Goal: Task Accomplishment & Management: Complete application form

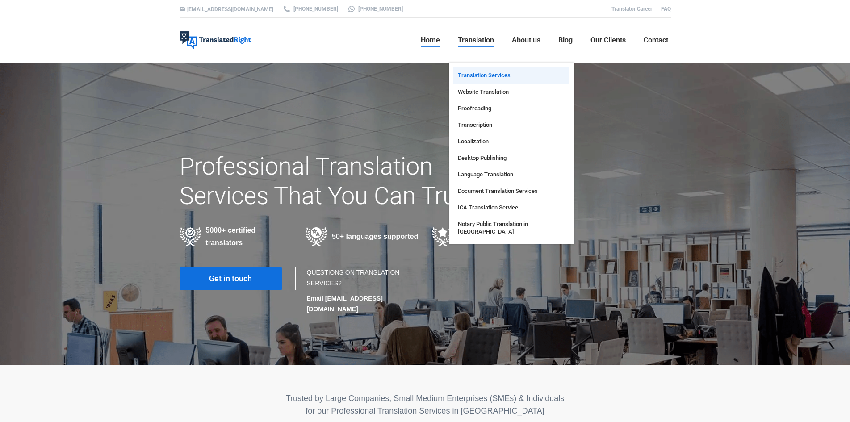
click at [483, 74] on span "Translation Services" at bounding box center [484, 75] width 53 height 8
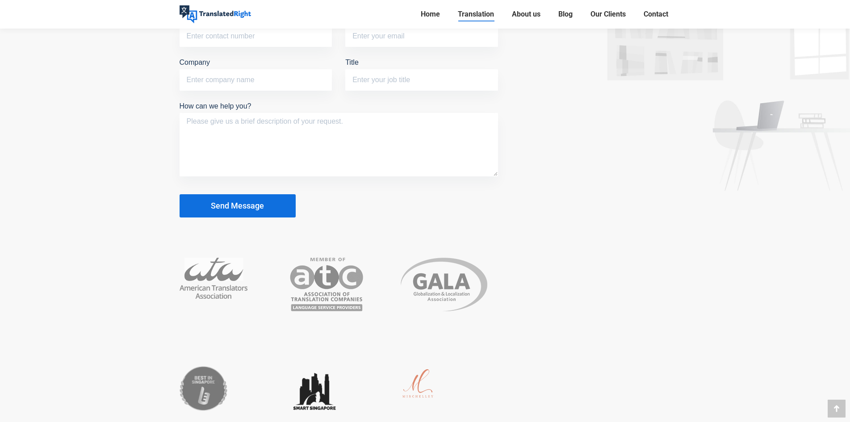
scroll to position [3690, 0]
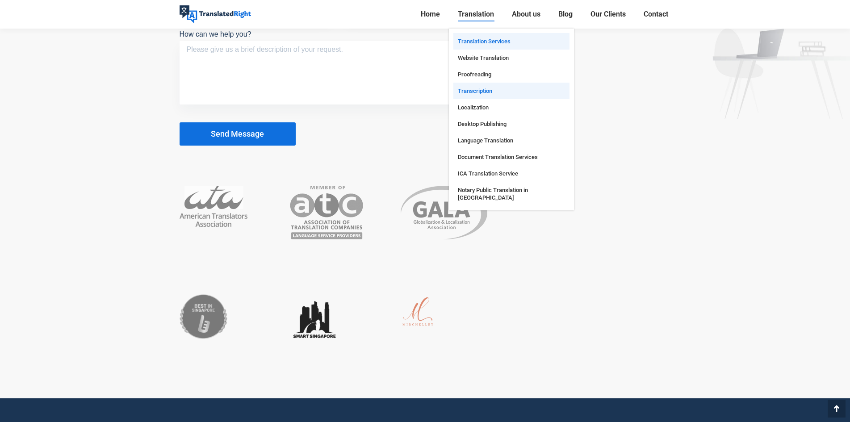
click at [474, 94] on span "Transcription" at bounding box center [475, 91] width 34 height 8
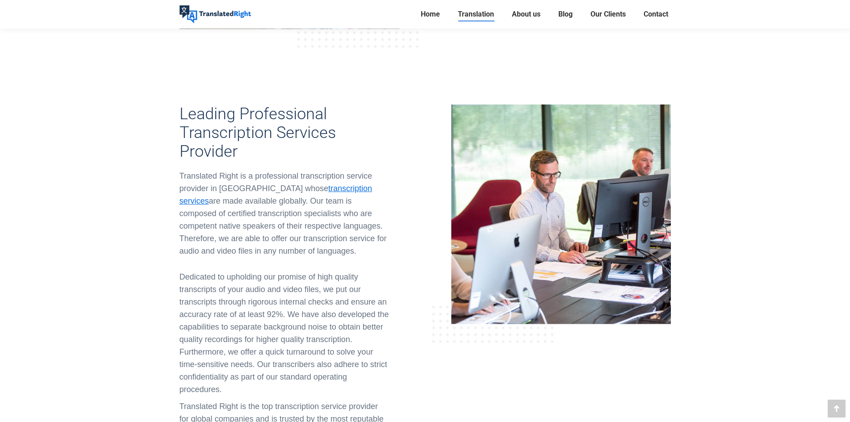
scroll to position [1877, 0]
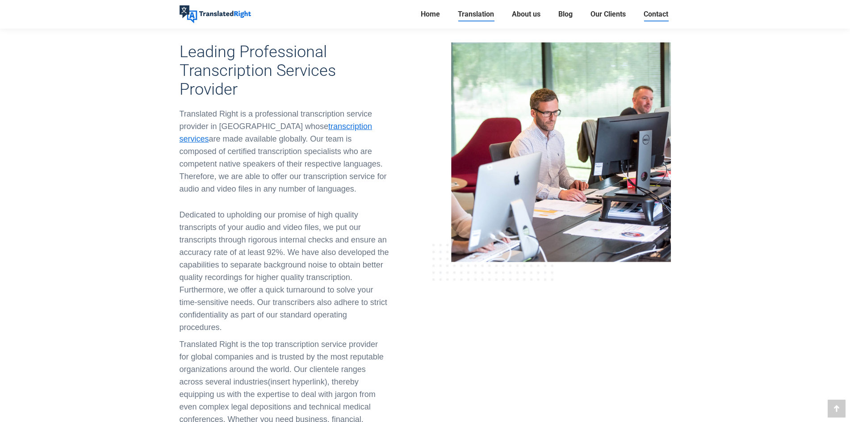
click at [657, 13] on span "Contact" at bounding box center [656, 14] width 25 height 9
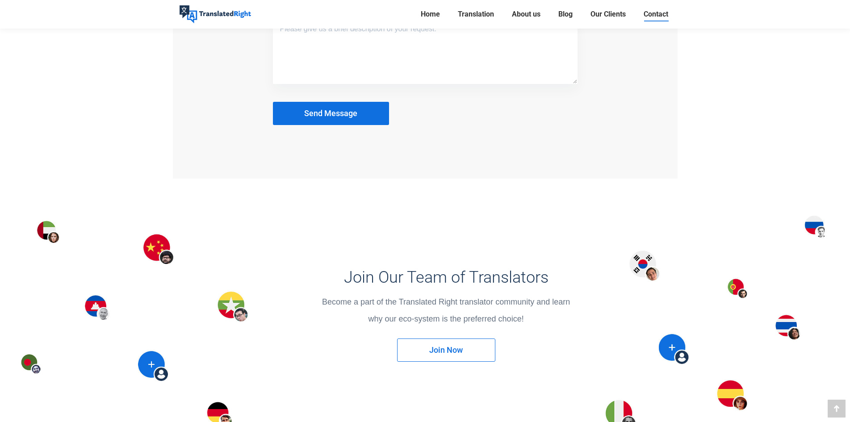
scroll to position [1162, 0]
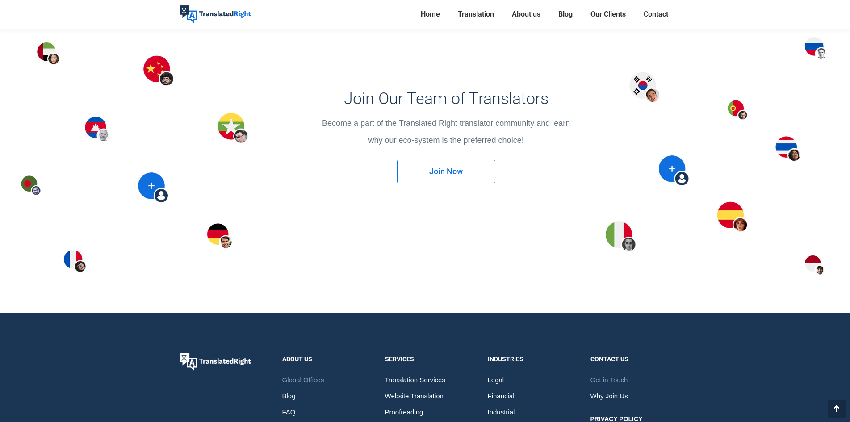
click at [446, 175] on link "Join Now" at bounding box center [446, 171] width 98 height 23
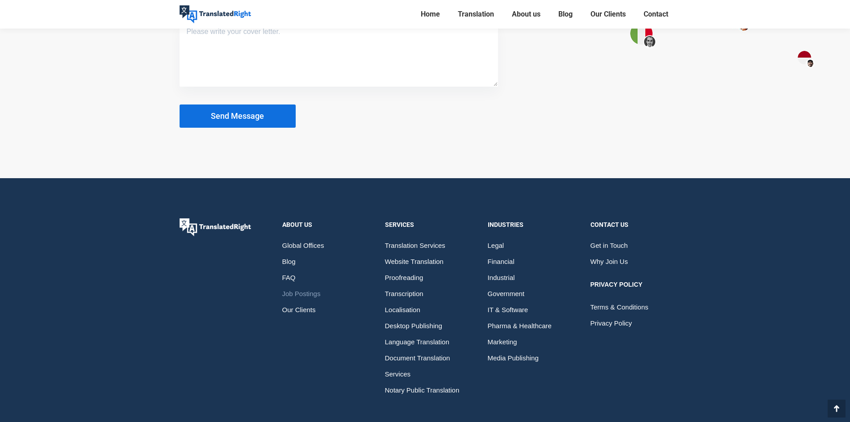
scroll to position [983, 0]
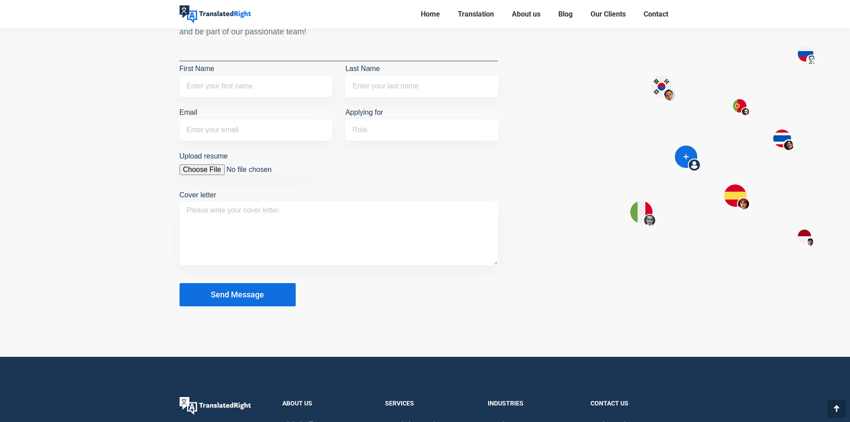
click at [739, 108] on div at bounding box center [425, 146] width 850 height 421
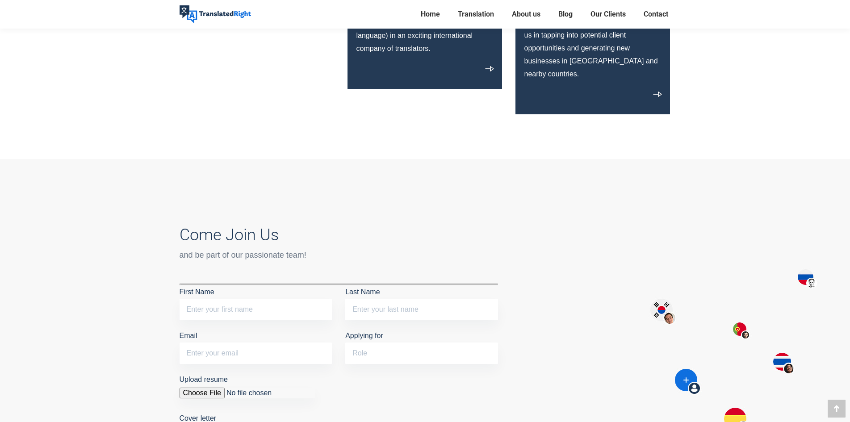
scroll to position [938, 0]
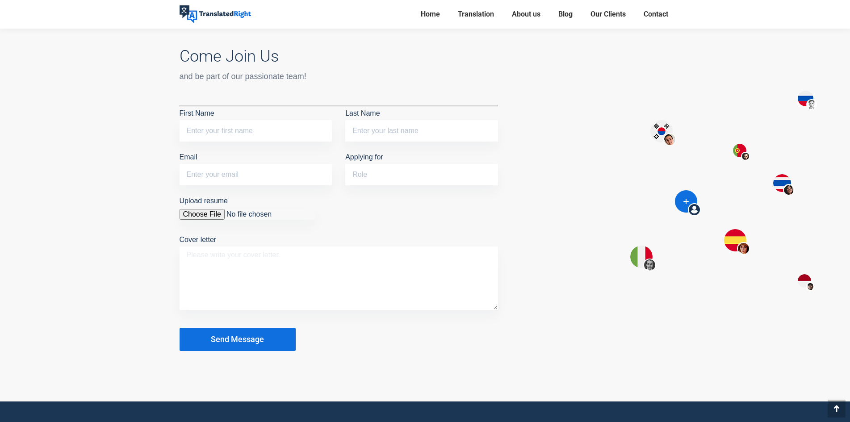
click at [301, 267] on textarea "Cover letter" at bounding box center [339, 278] width 319 height 63
click at [370, 169] on input "Applying for" at bounding box center [421, 174] width 153 height 21
click at [163, 170] on div at bounding box center [425, 190] width 850 height 421
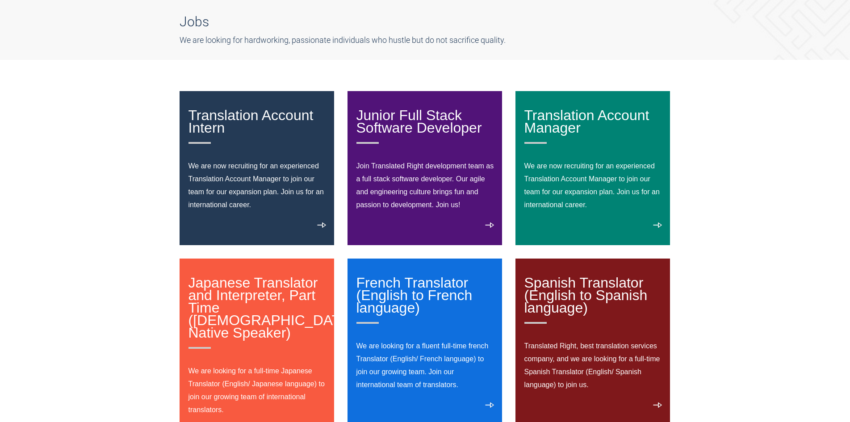
scroll to position [0, 0]
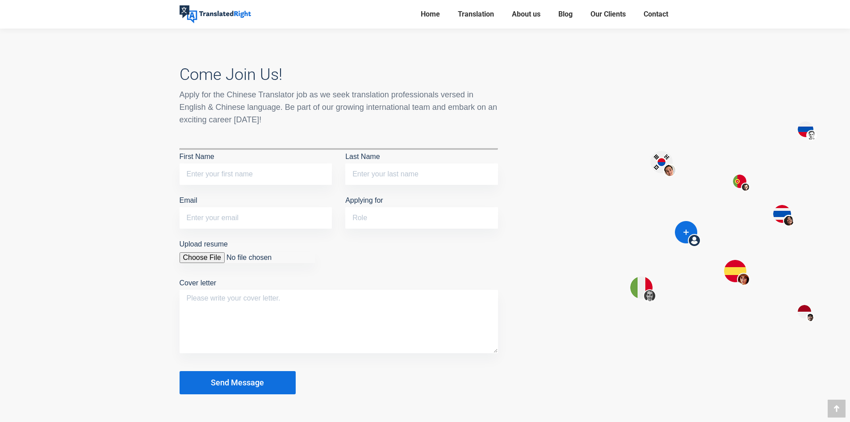
scroll to position [715, 0]
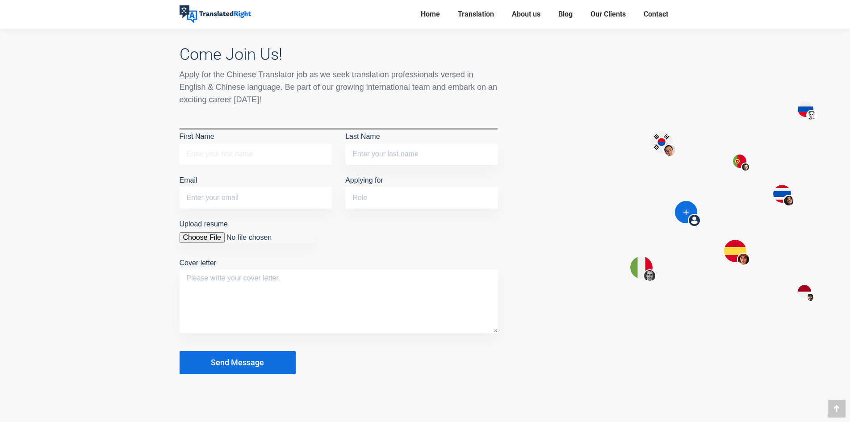
click at [224, 143] on input "First Name" at bounding box center [256, 153] width 153 height 21
type input "[PERSON_NAME]"
type input "[EMAIL_ADDRESS][DOMAIN_NAME]"
click at [383, 187] on input "Applying for" at bounding box center [421, 197] width 153 height 21
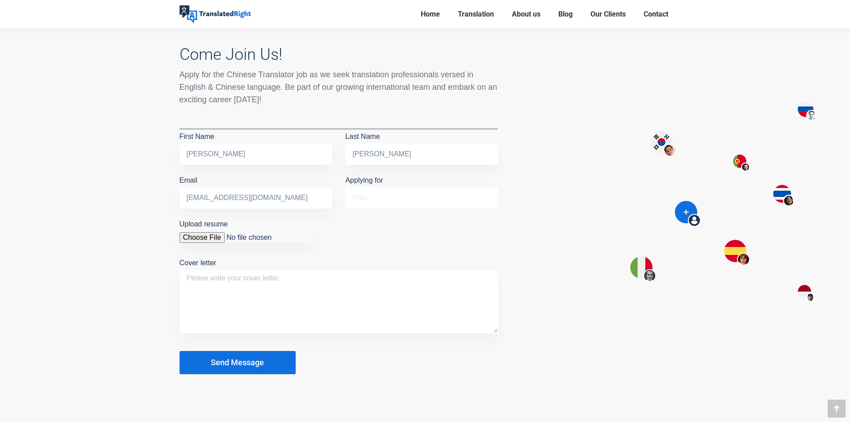
paste input "Freelance Translator"
paste input "(Chinese-English)"
type input "Freelance Translator (Chinese-English)"
click at [201, 232] on input "Upload resume" at bounding box center [247, 237] width 135 height 11
click at [328, 228] on p "Upload resume Cover letter" at bounding box center [339, 278] width 319 height 120
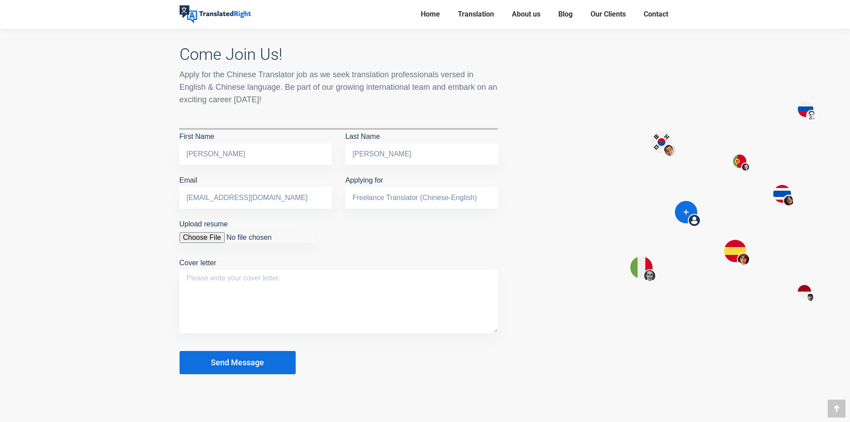
click at [190, 232] on input "Upload resume" at bounding box center [247, 237] width 135 height 11
click at [325, 280] on textarea "Cover letter" at bounding box center [339, 301] width 319 height 63
paste textarea "I am currently working as a full-time freelance translator with several transla…"
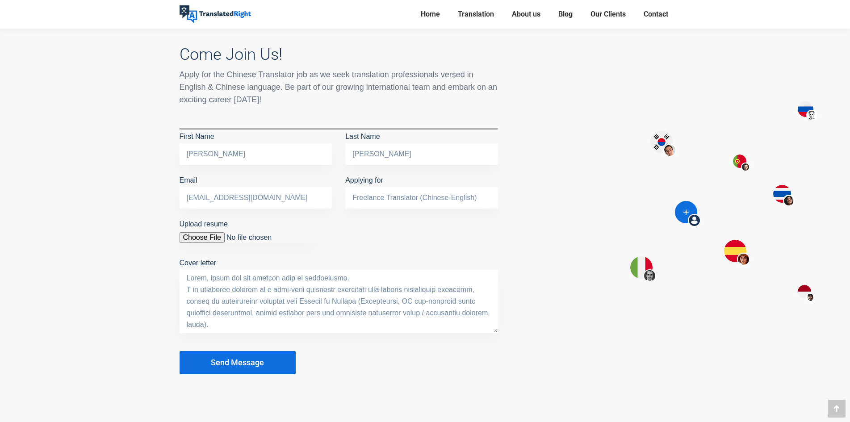
click at [362, 270] on textarea "Cover letter" at bounding box center [339, 301] width 319 height 63
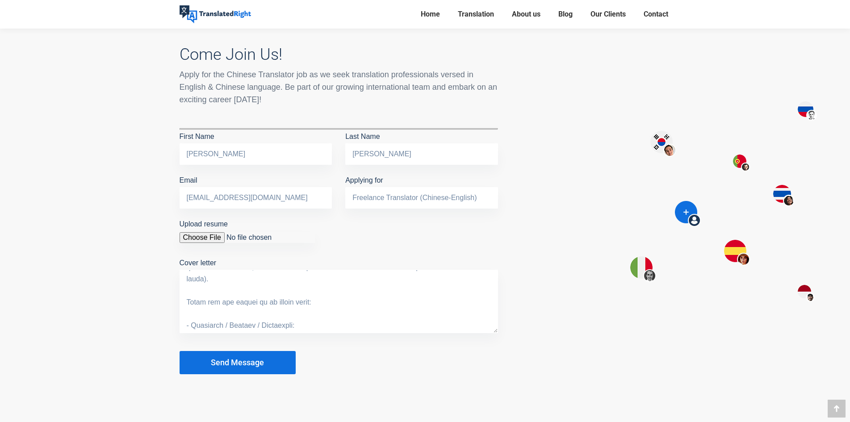
scroll to position [54, 0]
click at [279, 291] on textarea "Cover letter" at bounding box center [339, 301] width 319 height 63
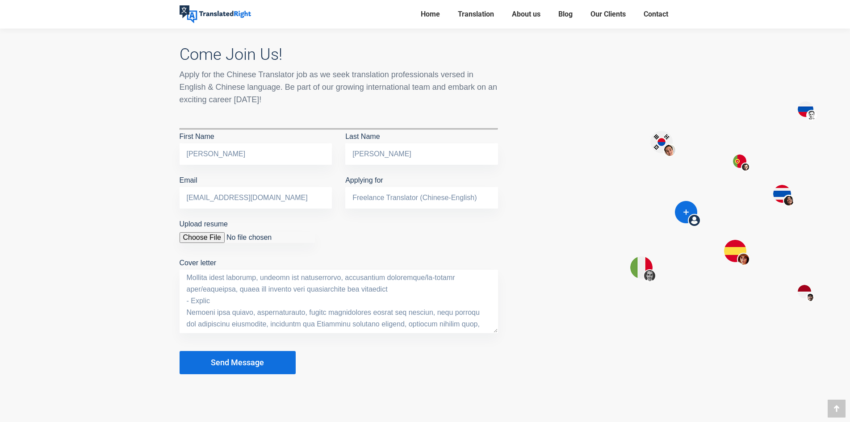
scroll to position [267, 0]
click at [475, 308] on textarea "Cover letter" at bounding box center [339, 301] width 319 height 63
paste textarea "I am a native Cantonese speaker with advanced proficiency in [GEOGRAPHIC_DATA]/…"
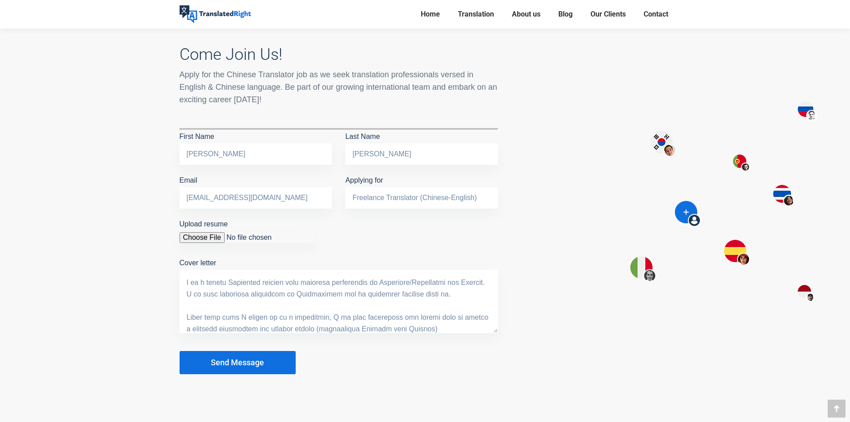
scroll to position [337, 0]
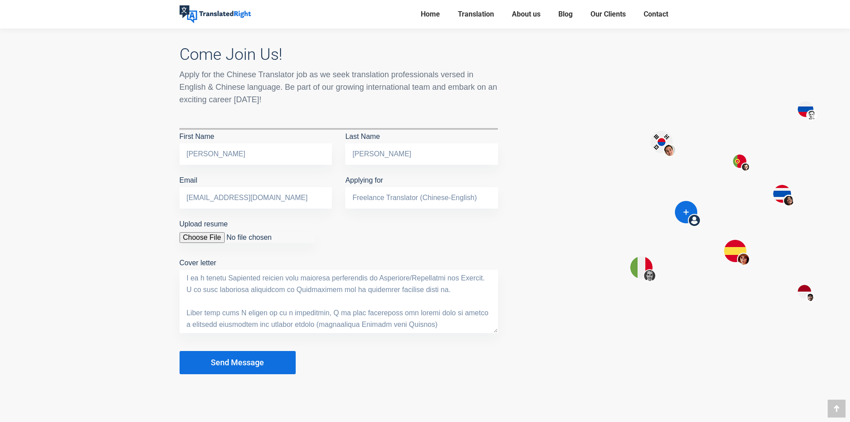
drag, startPoint x: 426, startPoint y: 307, endPoint x: 160, endPoint y: 296, distance: 266.6
click at [160, 296] on div "Come Join Us! Apply for the Chinese Translator job as we seek translation profe…" at bounding box center [425, 202] width 850 height 446
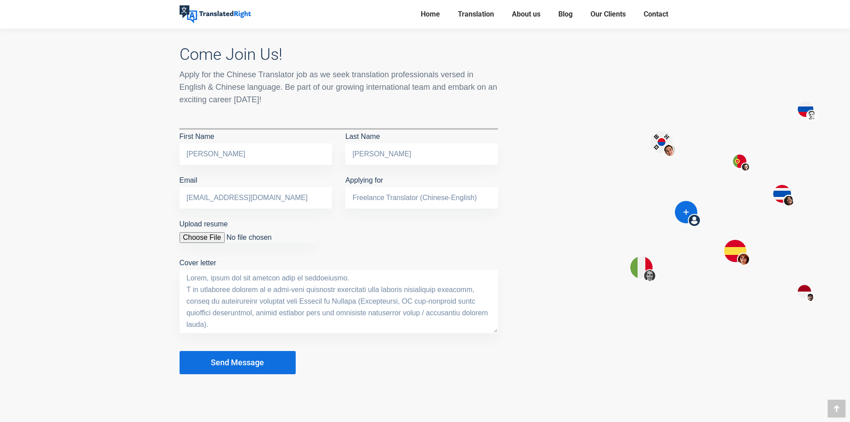
scroll to position [302, 0]
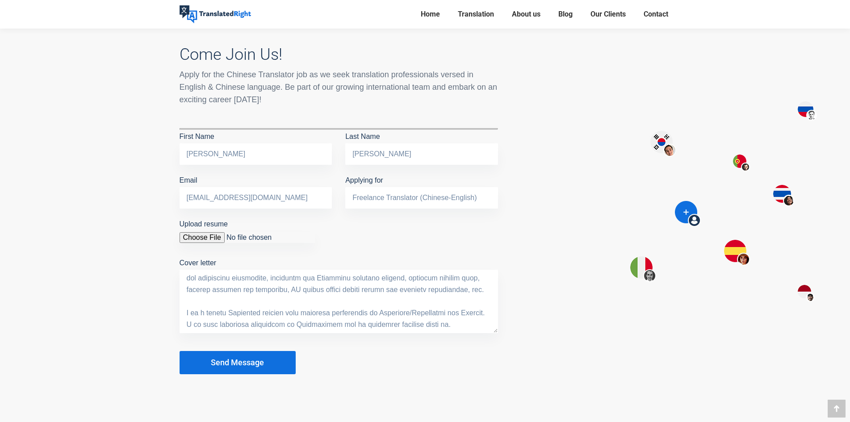
type textarea "Hello, thank you for looking into my application. I am currently working as a f…"
click at [254, 358] on span "Send Message" at bounding box center [237, 362] width 53 height 9
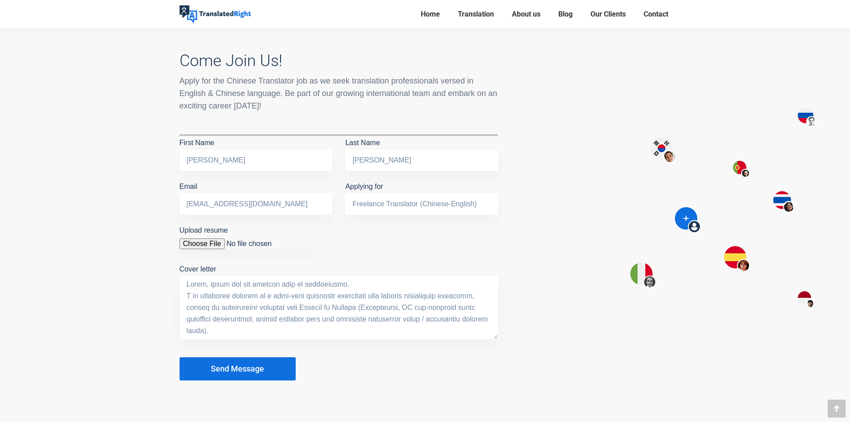
scroll to position [670, 0]
